Goal: Task Accomplishment & Management: Use online tool/utility

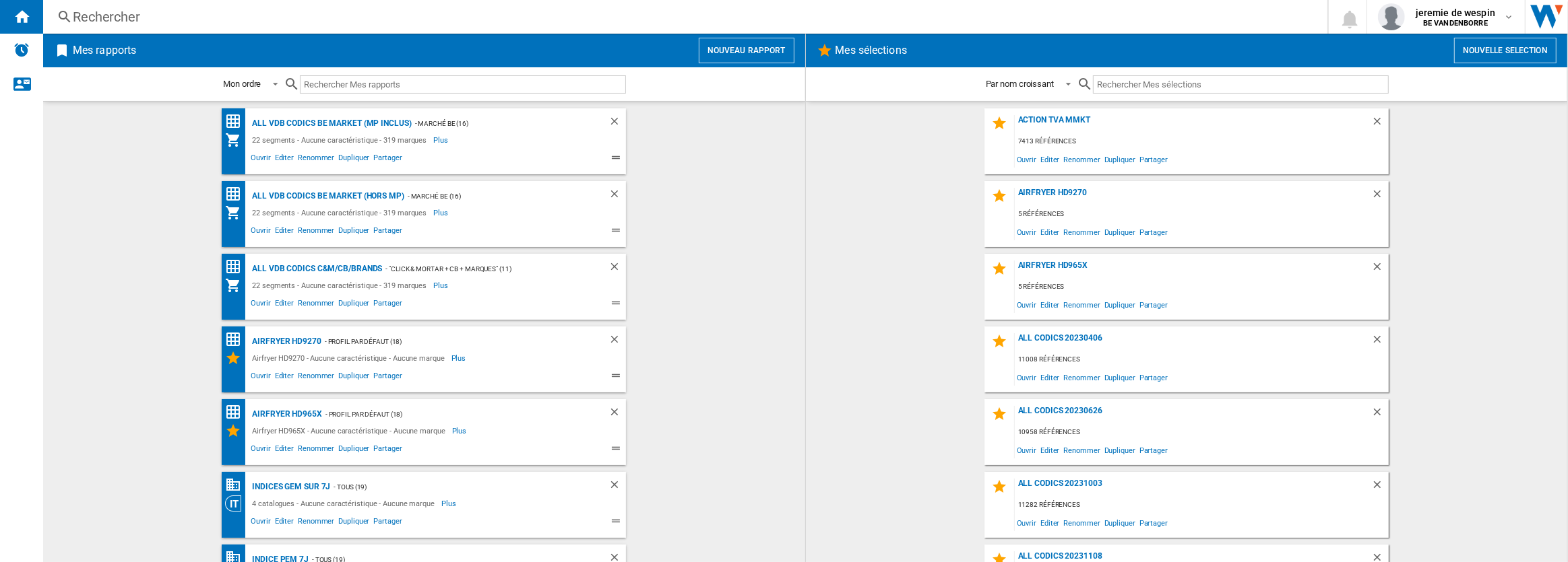
click at [750, 47] on button "Nouveau rapport" at bounding box center [747, 51] width 96 height 25
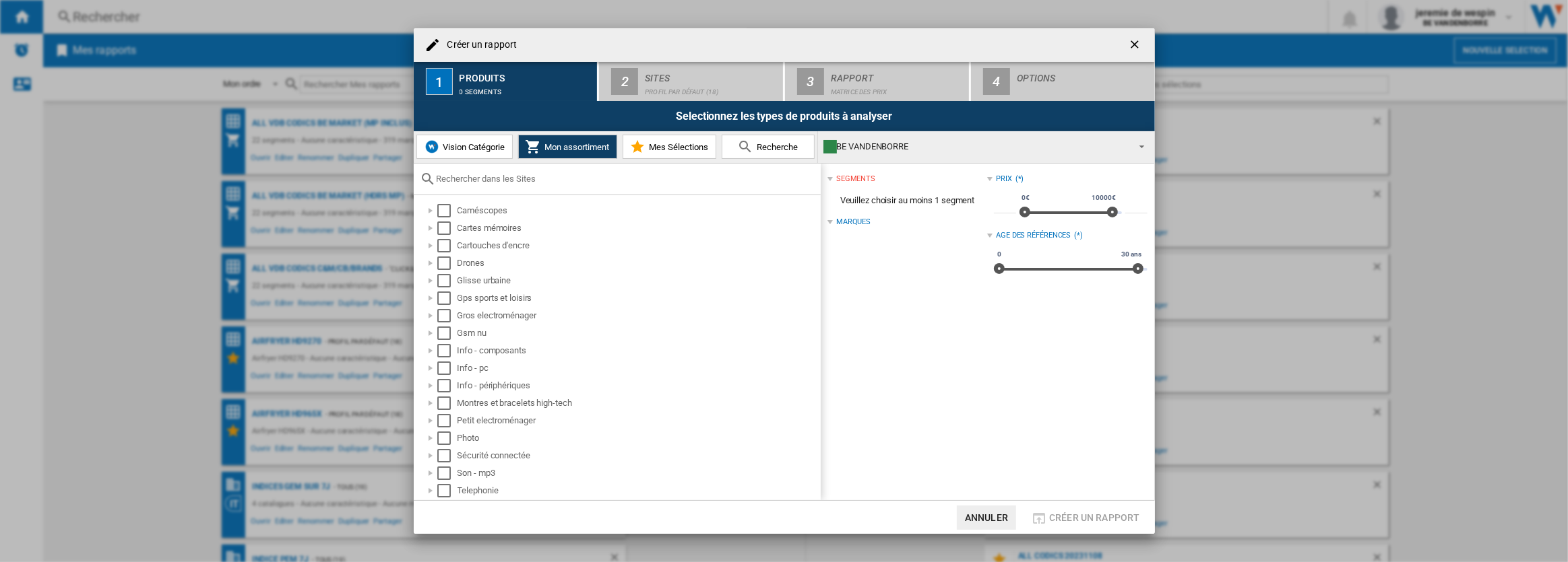
click at [483, 147] on span "Vision Catégorie" at bounding box center [473, 146] width 65 height 10
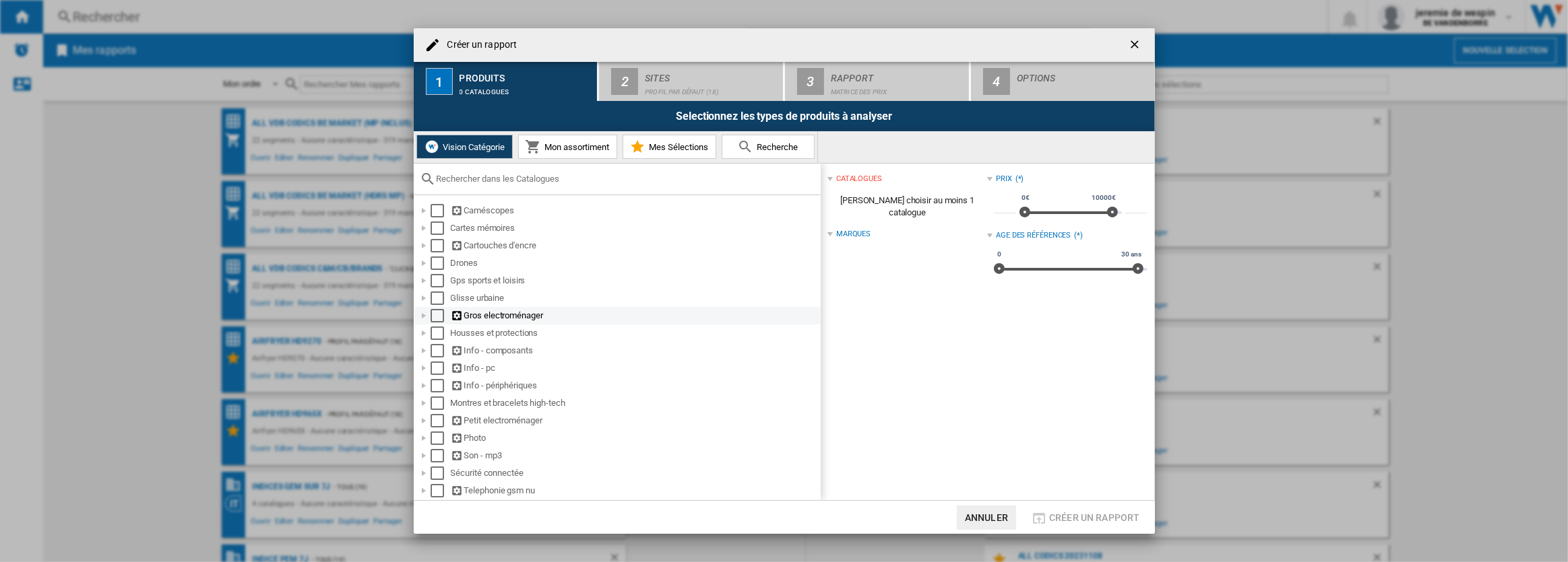
click at [432, 314] on div "Select" at bounding box center [437, 315] width 14 height 14
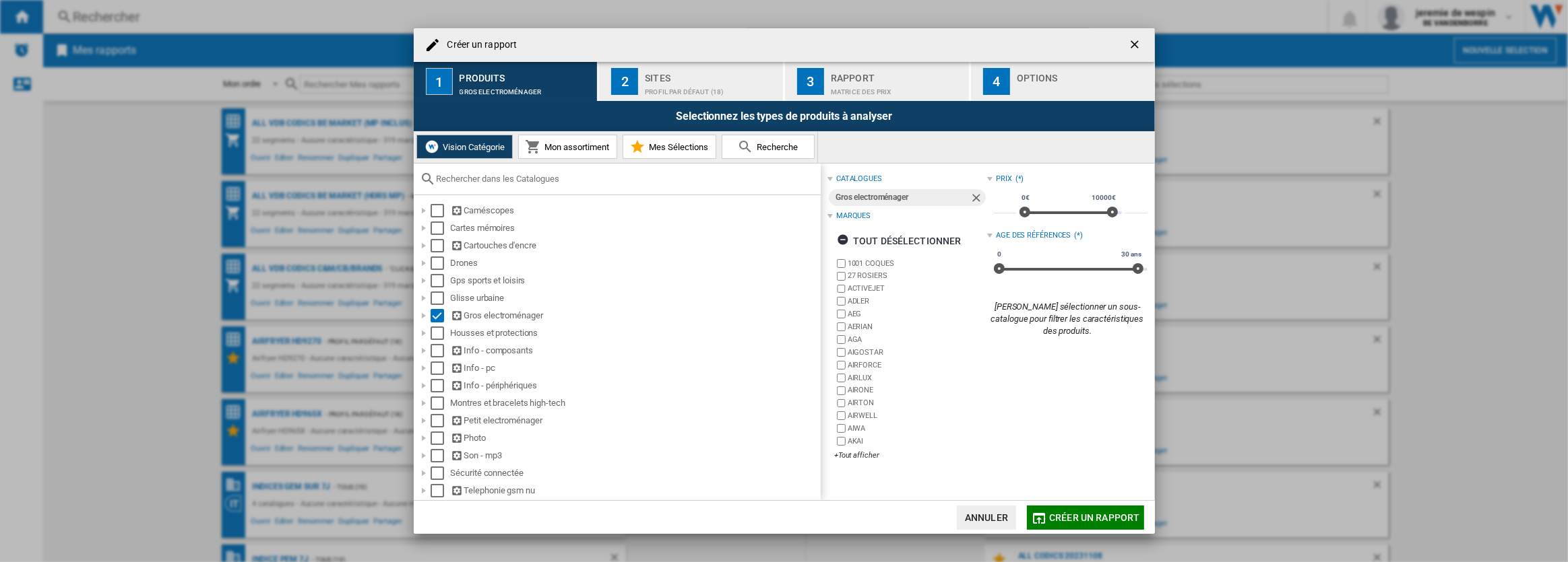
click at [660, 87] on div "Profil par défaut (18)" at bounding box center [711, 89] width 133 height 14
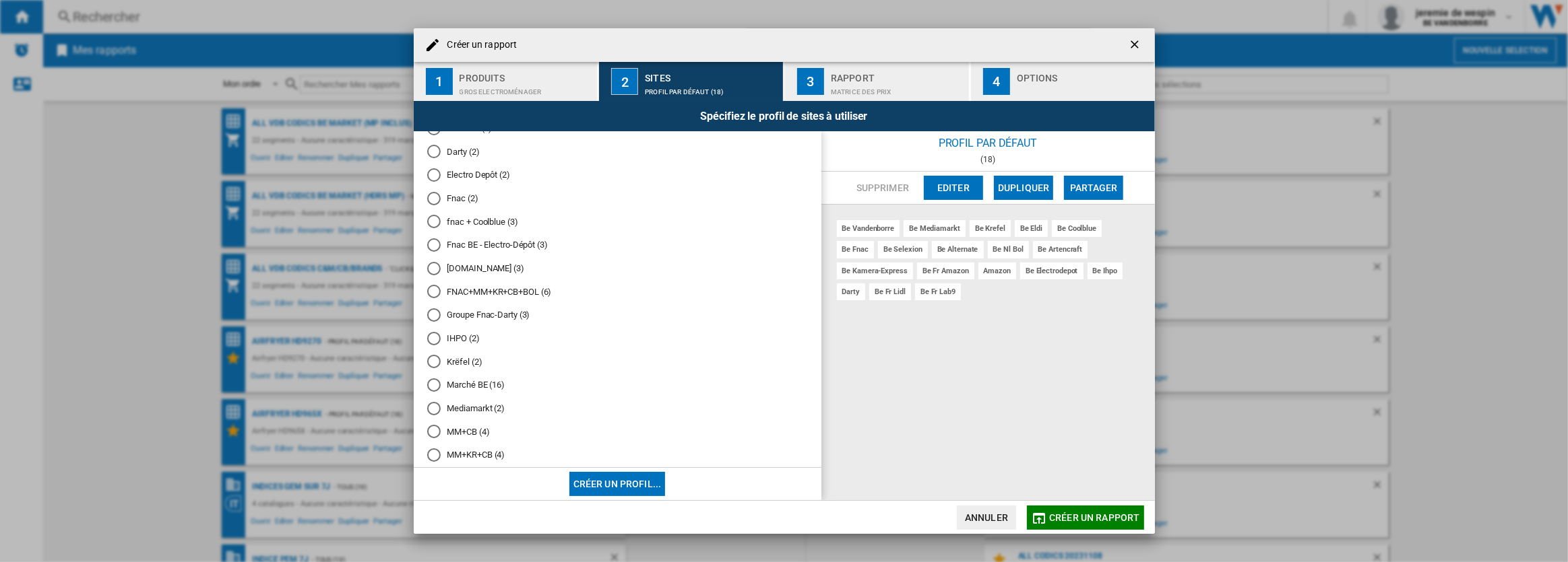
scroll to position [612, 0]
click at [436, 330] on div "Krëfel (2)" at bounding box center [433, 332] width 14 height 14
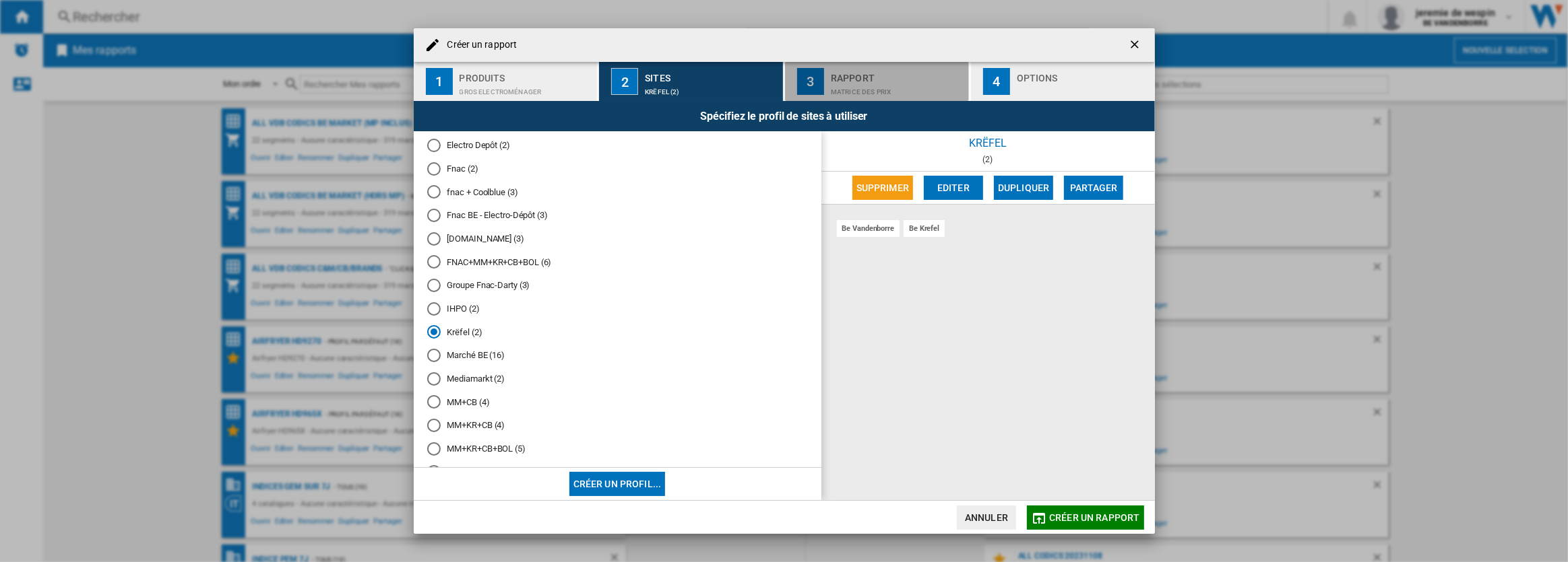
click at [880, 82] on div "Matrice des prix" at bounding box center [897, 89] width 133 height 14
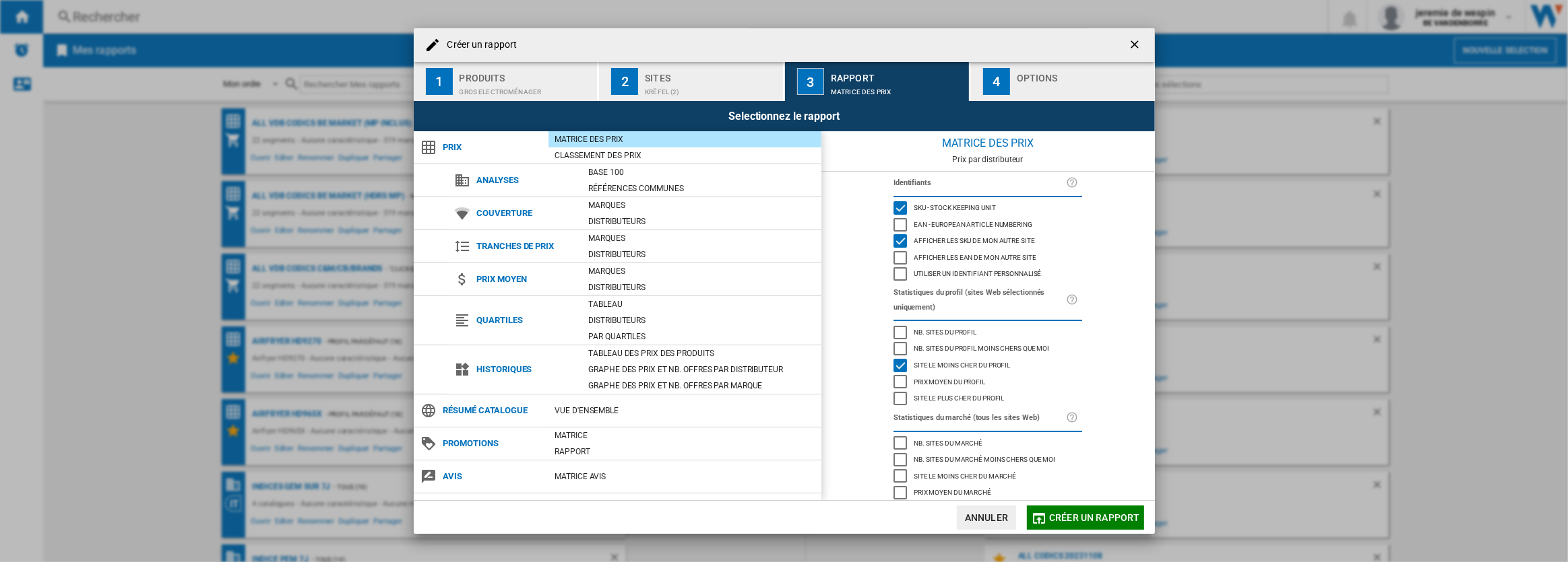
click at [1017, 81] on div "button" at bounding box center [1082, 89] width 133 height 14
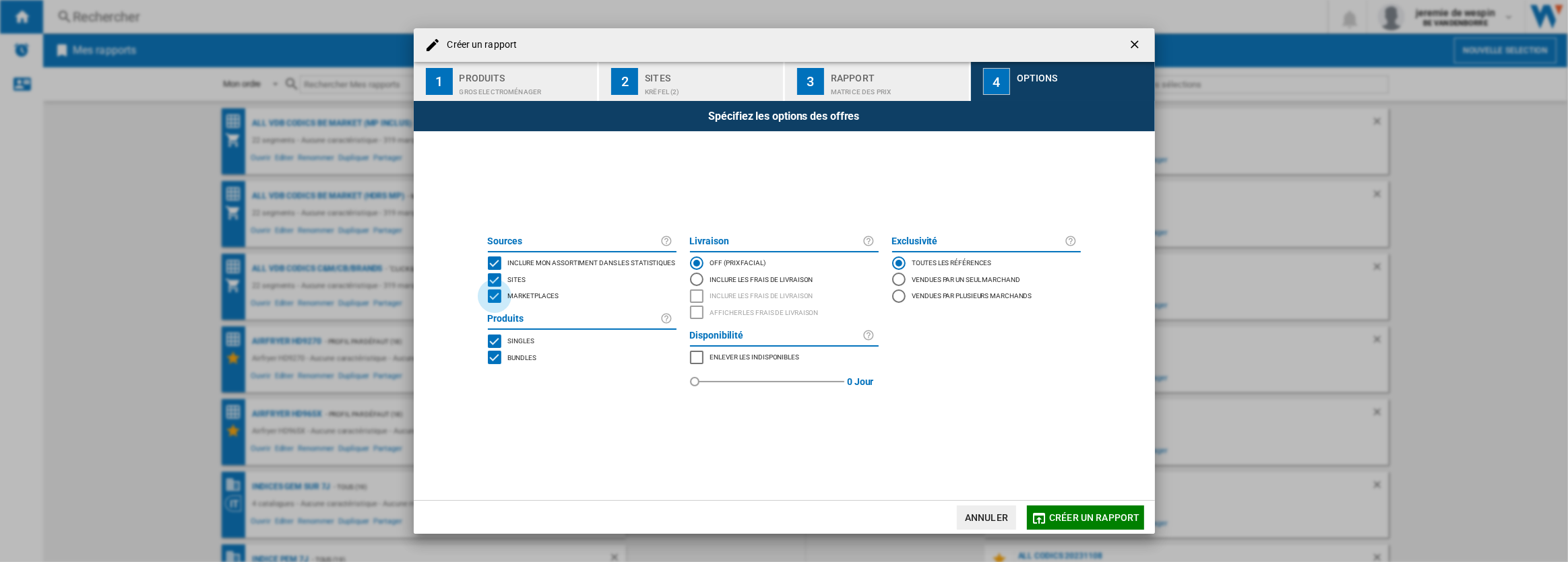
click at [493, 299] on div "MARKETPLACES" at bounding box center [495, 295] width 14 height 14
click at [1068, 512] on span "Créer un rapport" at bounding box center [1094, 518] width 90 height 11
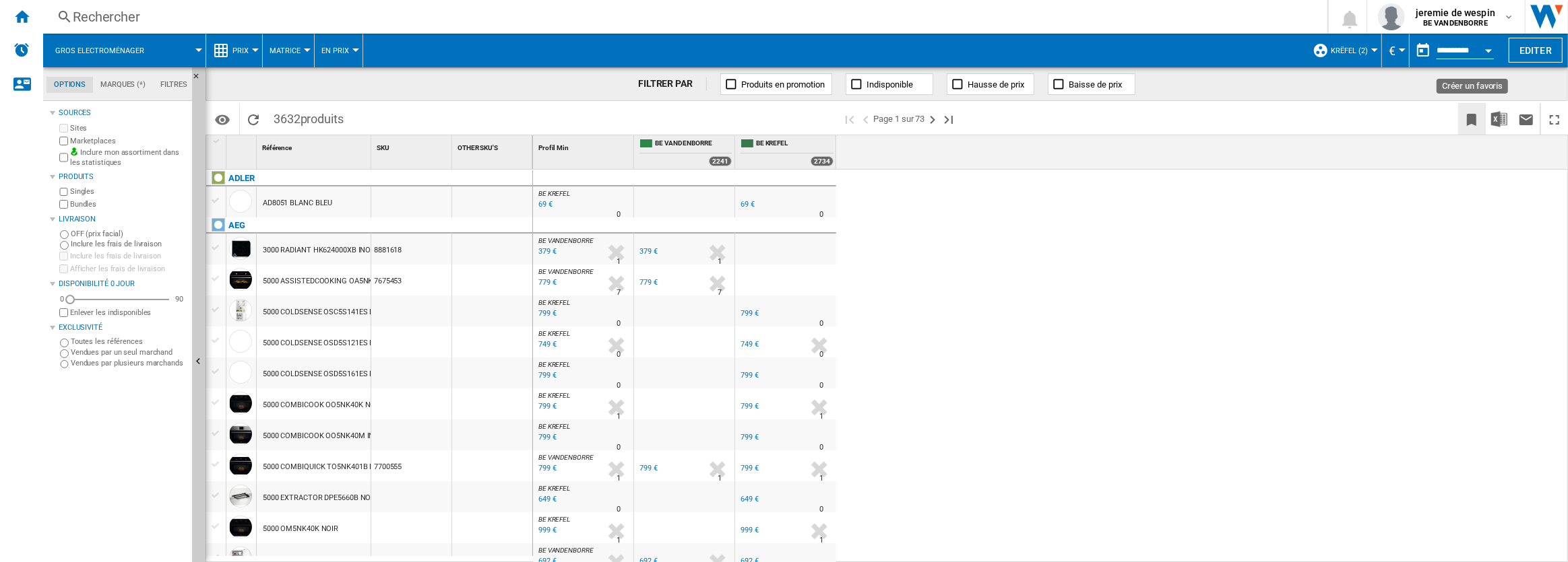
click at [1468, 119] on ng-md-icon "Créer un favoris" at bounding box center [1472, 120] width 16 height 16
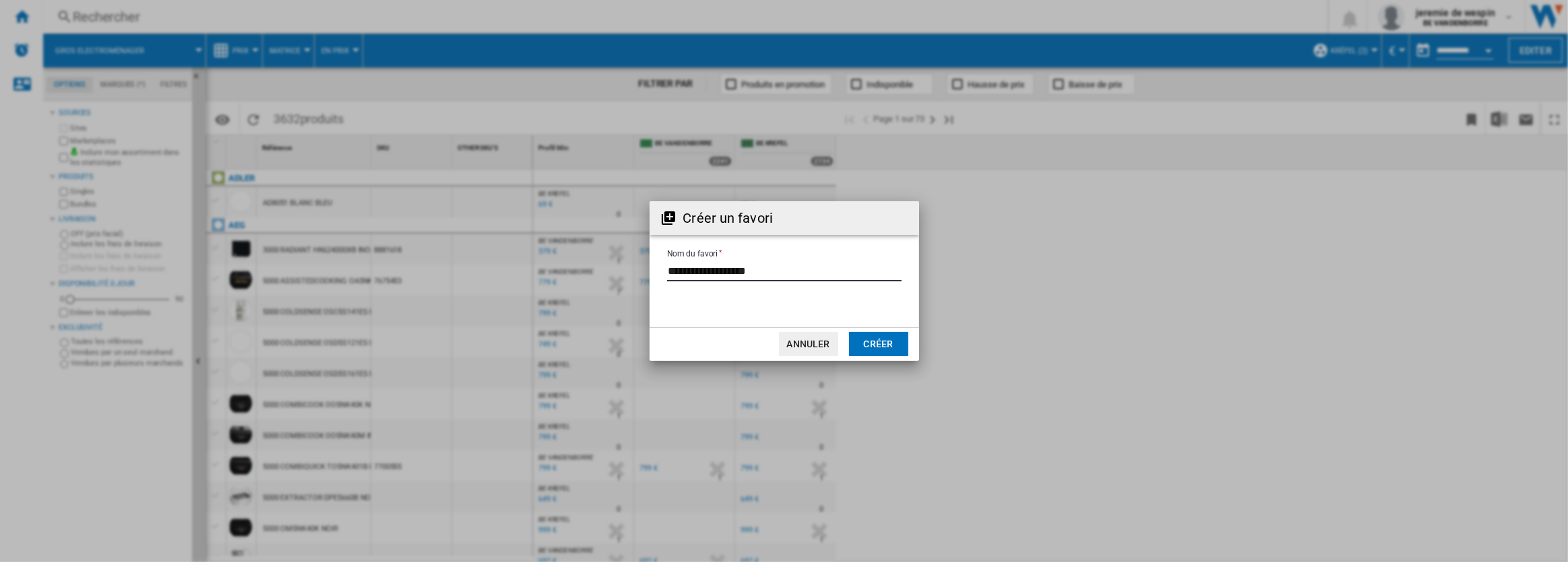
click at [807, 266] on input "Nom du favori" at bounding box center [784, 271] width 234 height 20
type input "**********"
click at [871, 342] on button "Créer" at bounding box center [879, 343] width 60 height 24
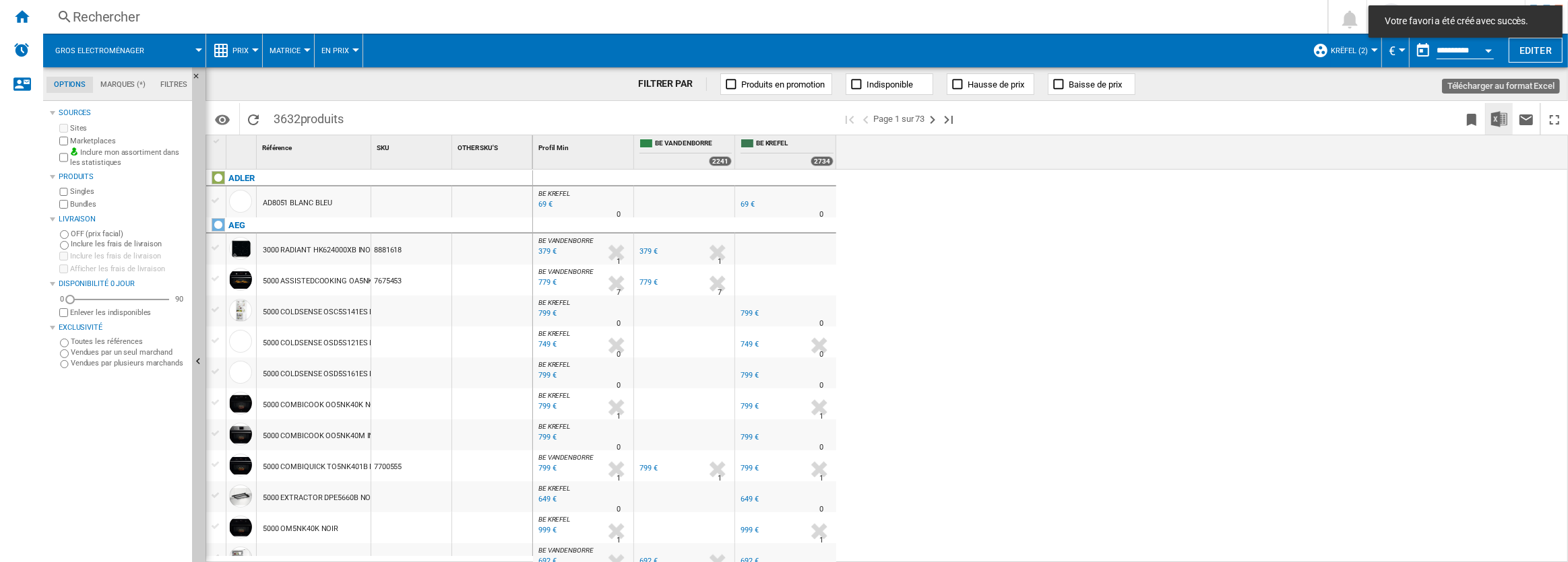
click at [1496, 121] on img "Télécharger au format Excel" at bounding box center [1499, 119] width 16 height 16
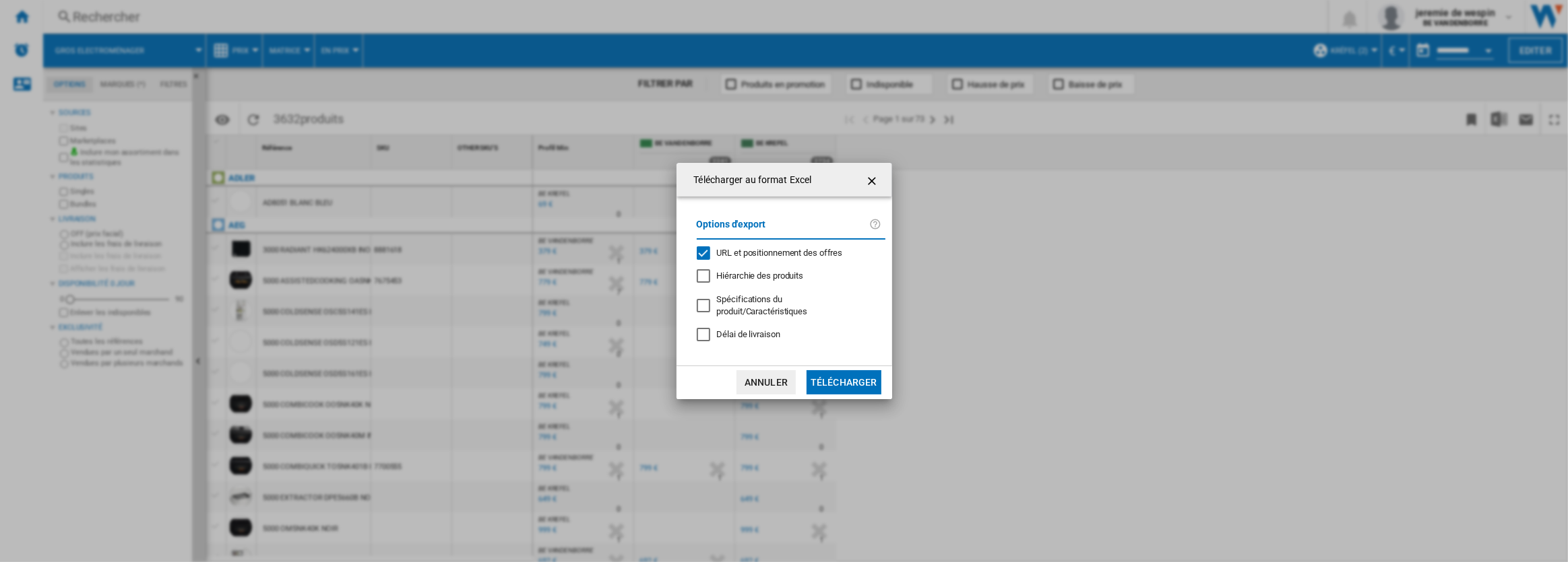
click at [834, 373] on button "Télécharger" at bounding box center [844, 382] width 75 height 24
